Goal: Use online tool/utility: Utilize a website feature to perform a specific function

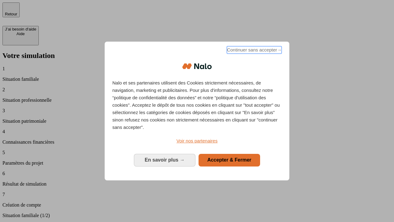
click at [254, 51] on span "Continuer sans accepter →" at bounding box center [254, 49] width 55 height 7
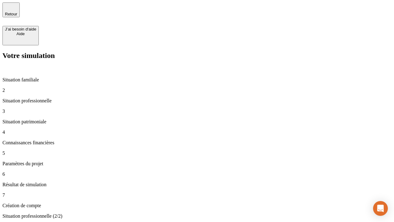
type input "30 000"
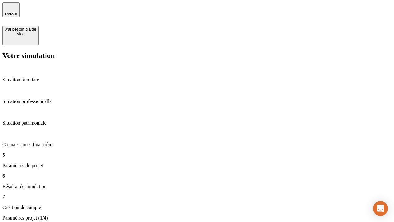
type input "25"
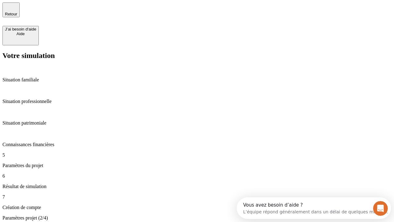
type input "5"
type input "1 000"
type input "640"
